Goal: Transaction & Acquisition: Book appointment/travel/reservation

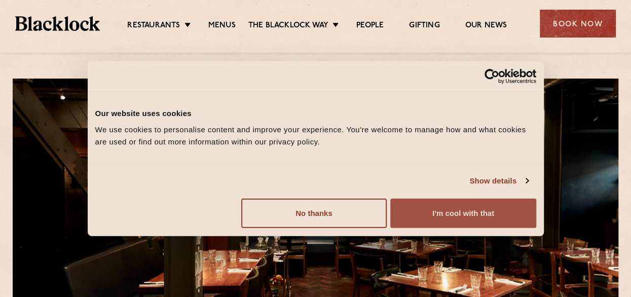
click at [445, 212] on button "I'm cool with that" at bounding box center [462, 212] width 145 height 29
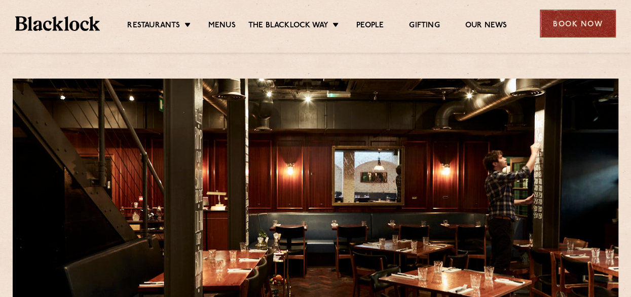
click at [559, 26] on div "Book Now" at bounding box center [578, 24] width 76 height 28
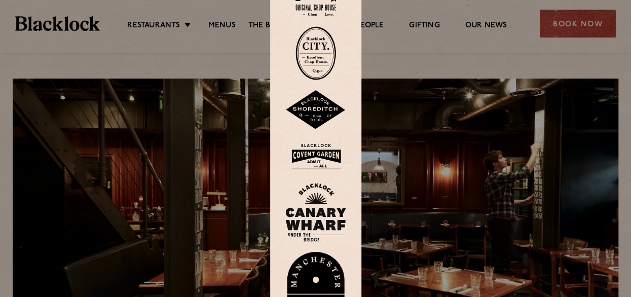
click at [559, 65] on div at bounding box center [315, 148] width 631 height 297
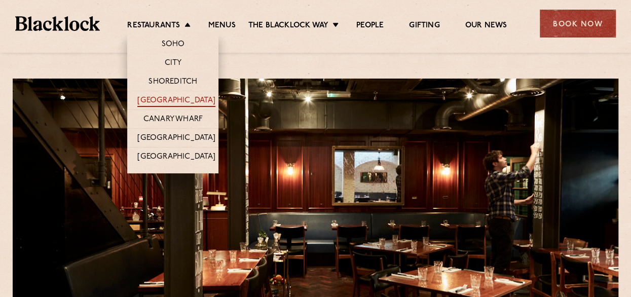
click at [195, 98] on link "[GEOGRAPHIC_DATA]" at bounding box center [176, 101] width 78 height 11
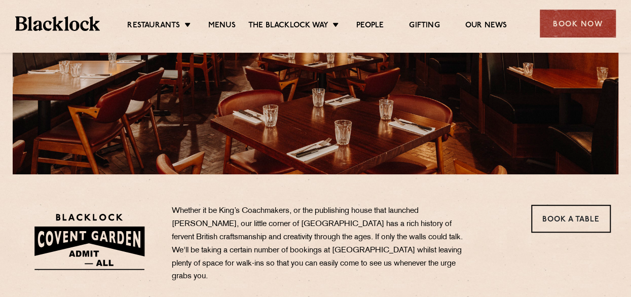
scroll to position [304, 0]
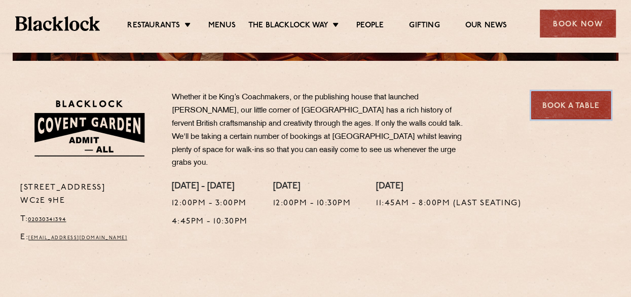
click at [591, 100] on link "Book a Table" at bounding box center [571, 105] width 80 height 28
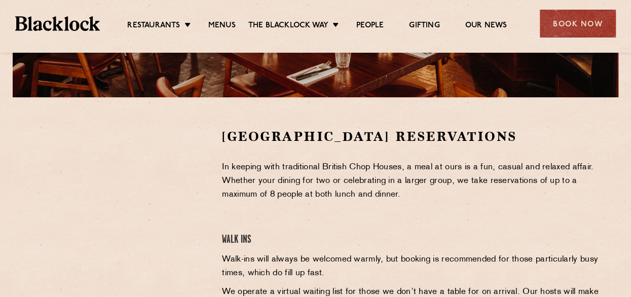
scroll to position [253, 0]
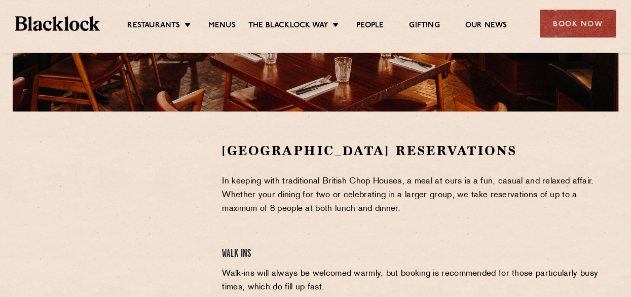
click at [195, 138] on section "Covent Garden Reservations In keeping with traditional British Chop Houses, a m…" at bounding box center [315, 292] width 631 height 362
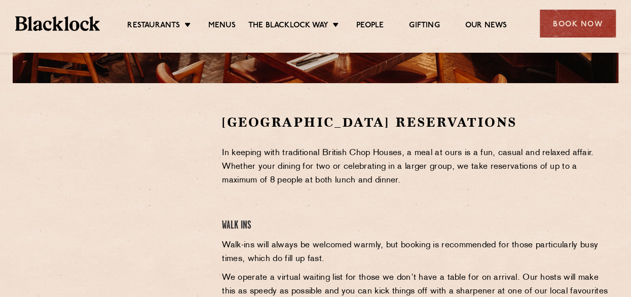
scroll to position [304, 0]
